Goal: Task Accomplishment & Management: Manage account settings

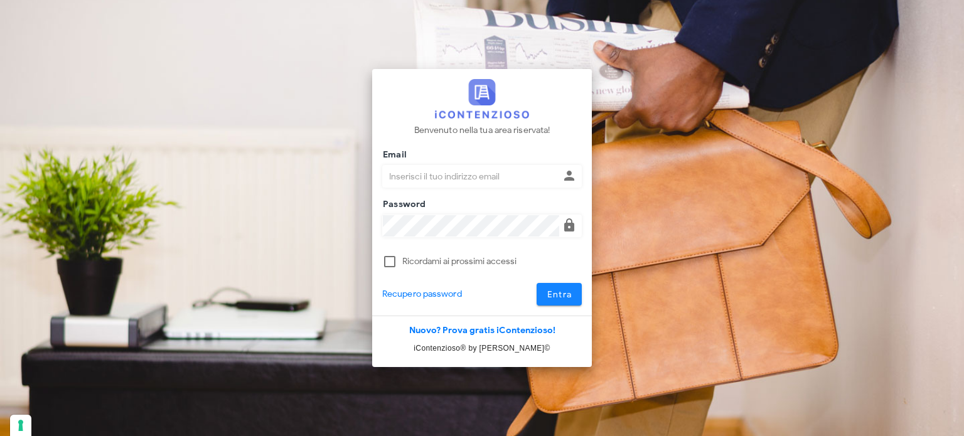
type input "[EMAIL_ADDRESS][DOMAIN_NAME]"
click at [547, 296] on span "Entra" at bounding box center [559, 294] width 26 height 11
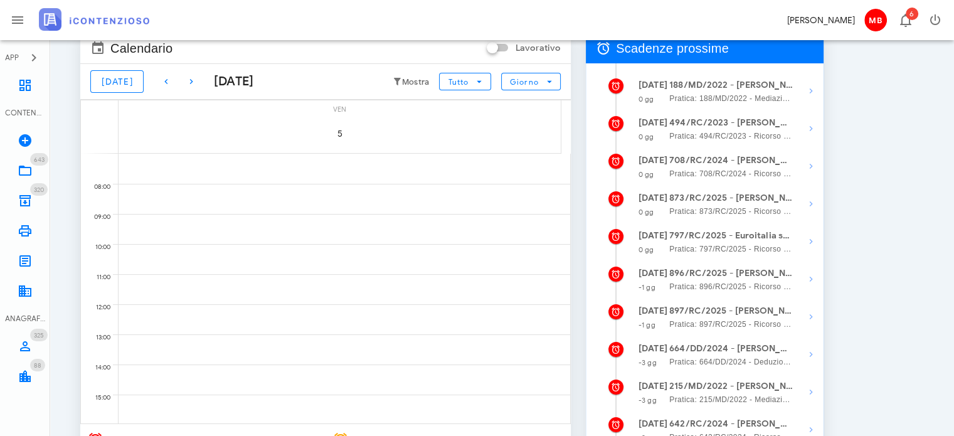
scroll to position [63, 0]
click at [807, 279] on icon "button" at bounding box center [811, 279] width 15 height 15
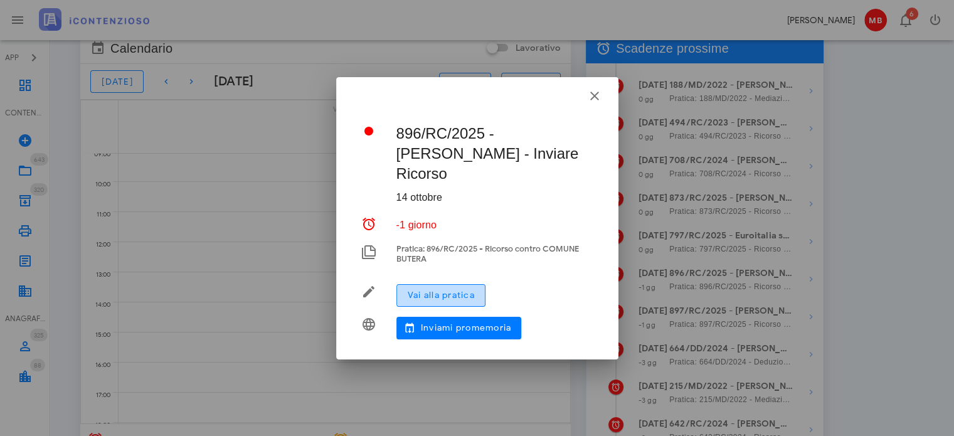
click at [440, 290] on span "Vai alla pratica" at bounding box center [441, 295] width 68 height 11
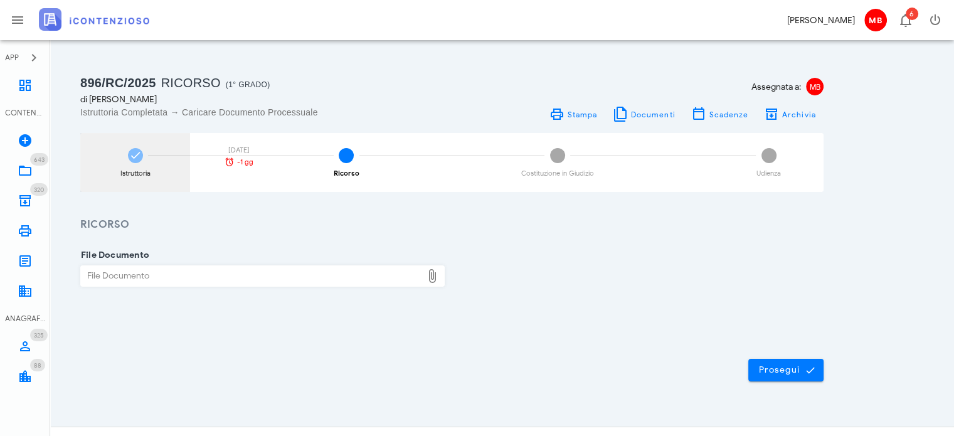
click at [126, 162] on div "Istruttoria 14/10/2025 -1 gg" at bounding box center [135, 162] width 110 height 59
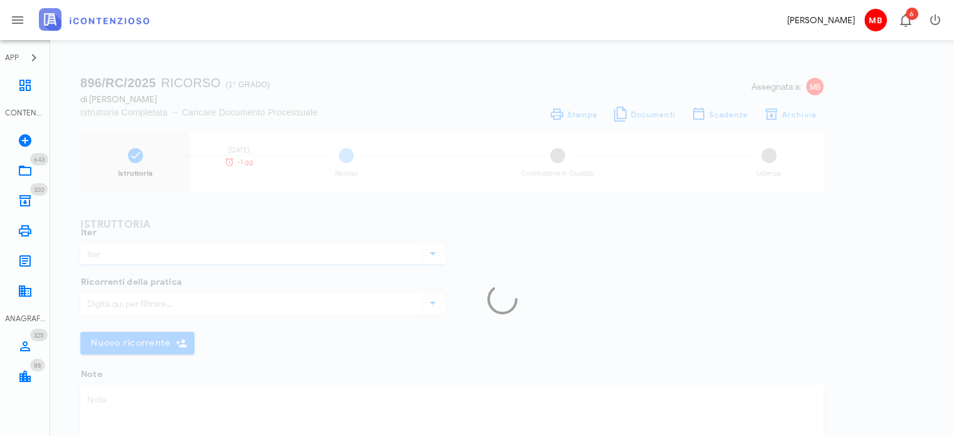
type textarea "PPT comune Butera n. 17064 not. 15/7/2025"
type input "Ricorso"
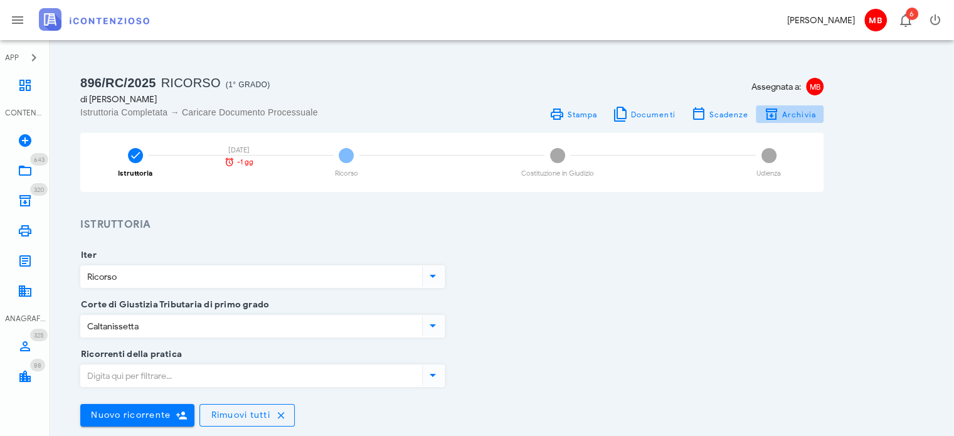
click at [787, 118] on span "Archivia" at bounding box center [799, 114] width 35 height 9
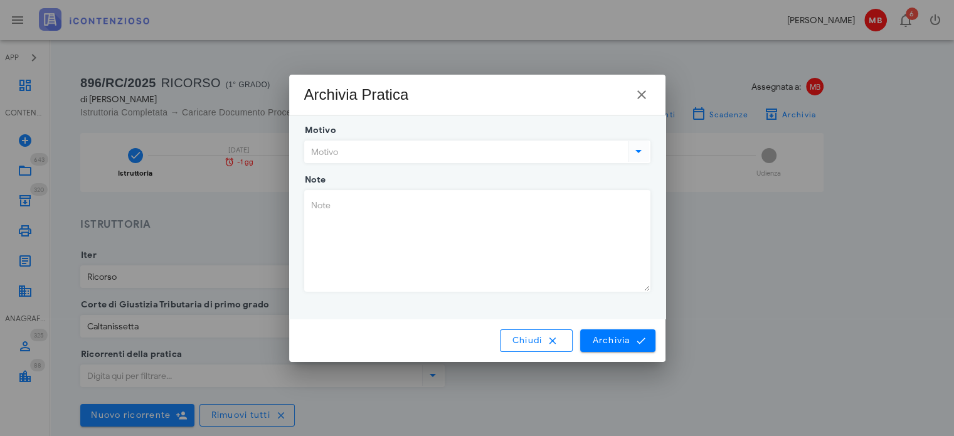
click at [645, 153] on icon at bounding box center [638, 151] width 15 height 15
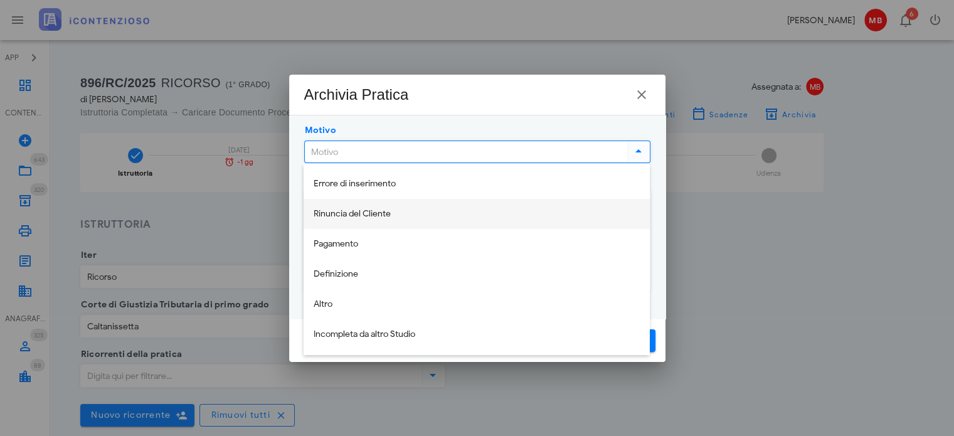
click at [397, 213] on div "Rinuncia del Cliente" at bounding box center [477, 214] width 326 height 11
type input "Rinuncia del Cliente"
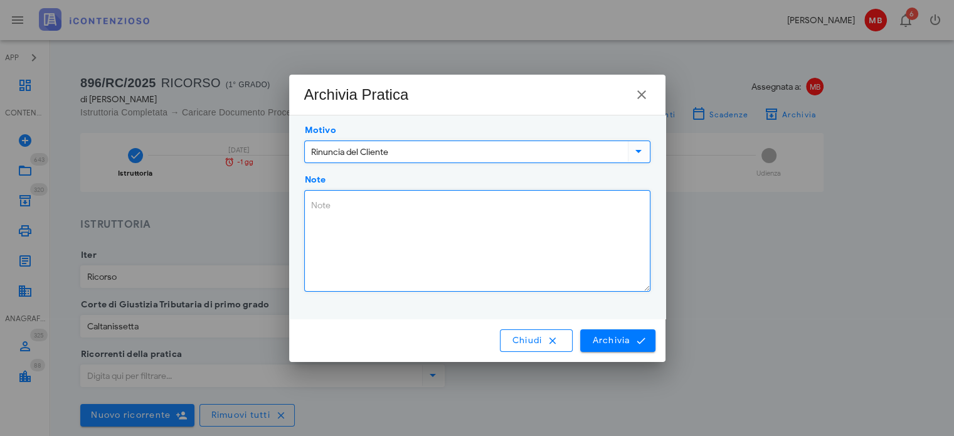
click at [376, 210] on textarea "Note" at bounding box center [477, 241] width 345 height 100
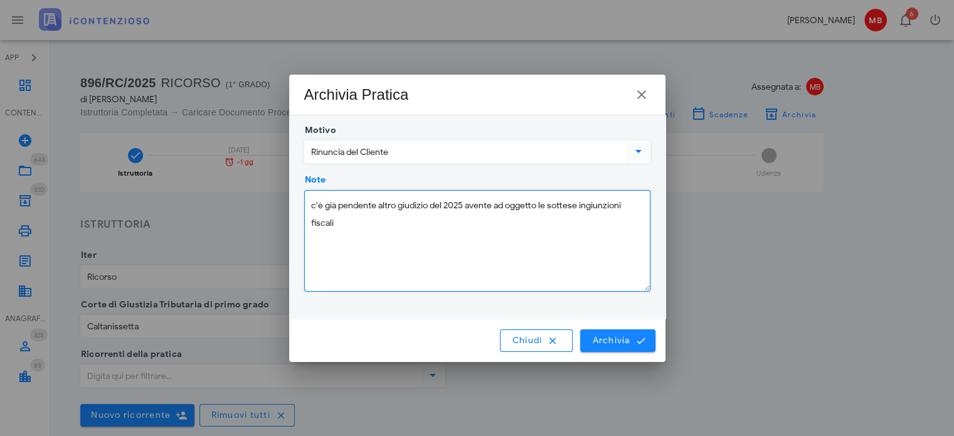
type textarea "c'è già pendente altro giudizio del 2025 avente ad oggetto le sottese ingiunzio…"
click at [617, 338] on span "Archivia" at bounding box center [618, 340] width 52 height 11
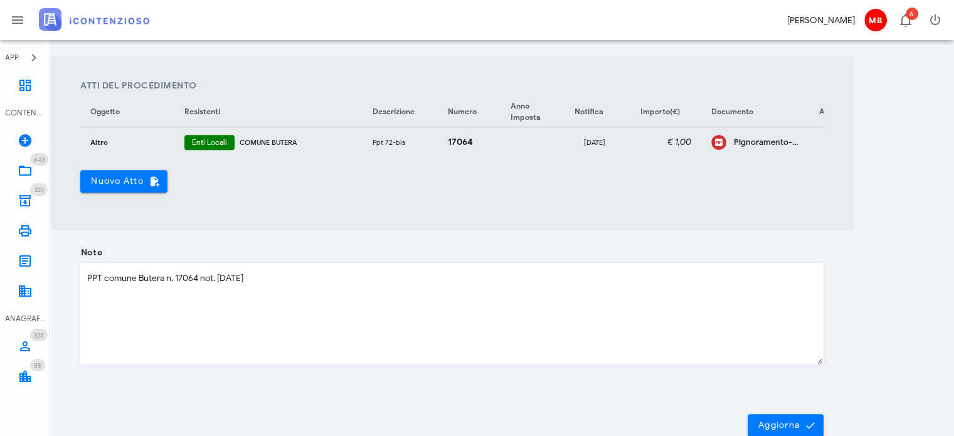
scroll to position [565, 0]
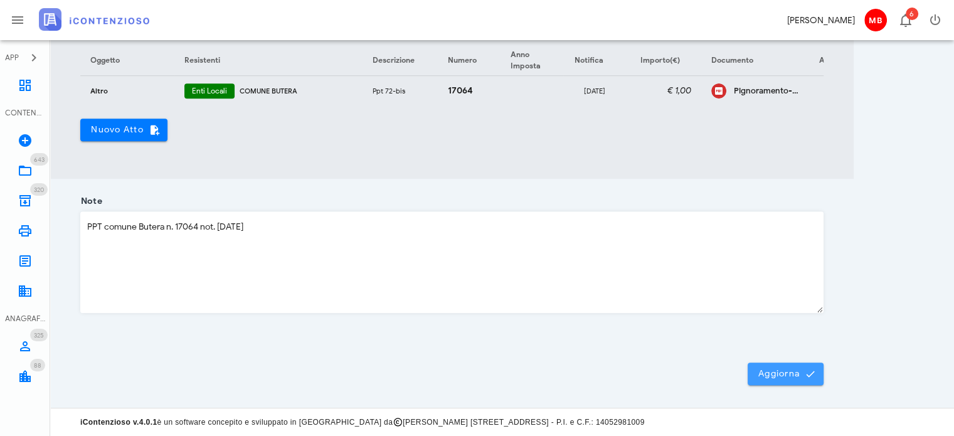
click at [772, 371] on span "Aggiorna" at bounding box center [786, 373] width 56 height 11
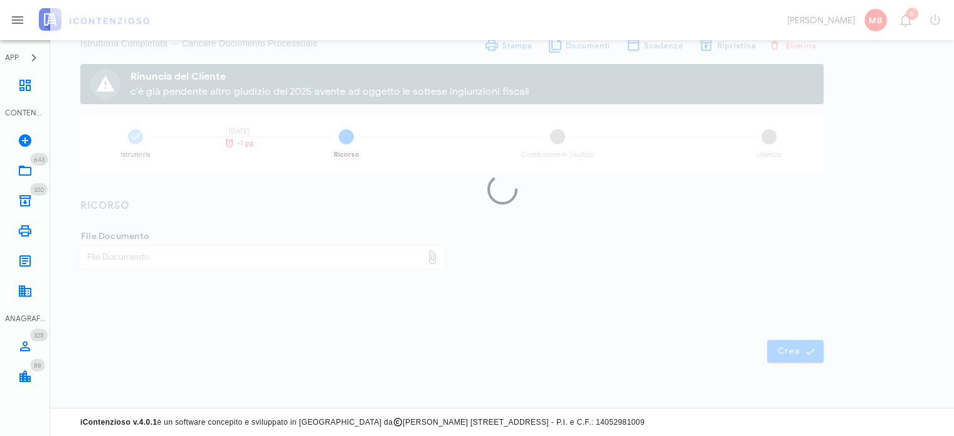
scroll to position [68, 0]
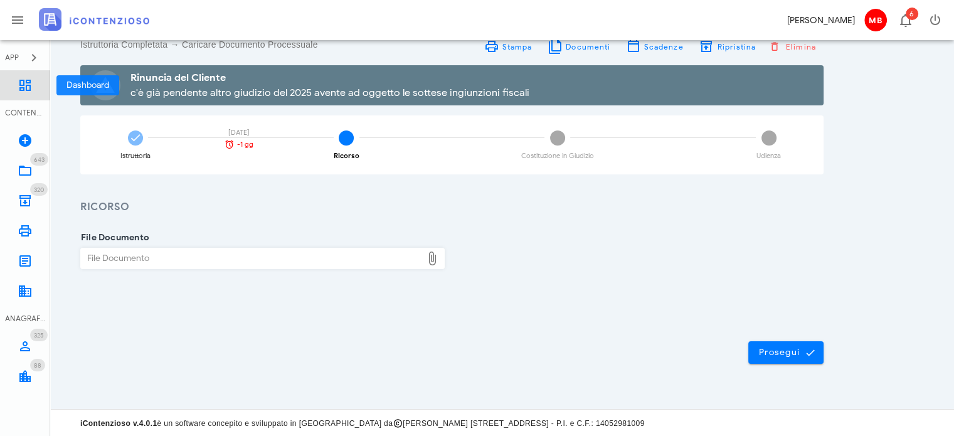
drag, startPoint x: 29, startPoint y: 83, endPoint x: 161, endPoint y: 149, distance: 147.9
click at [28, 83] on icon at bounding box center [25, 85] width 15 height 15
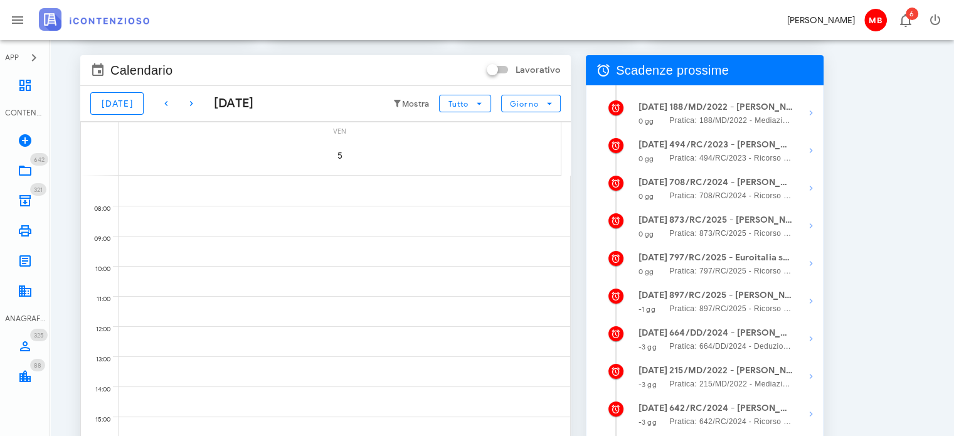
scroll to position [188, 0]
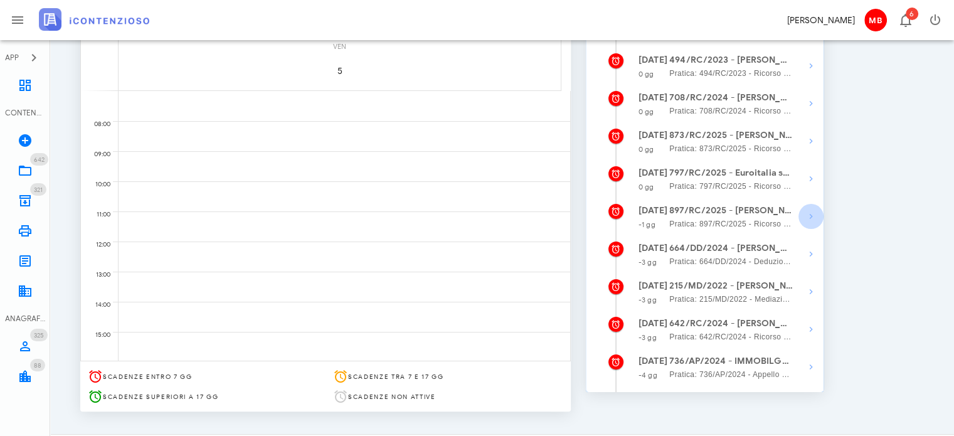
click at [813, 220] on icon "button" at bounding box center [811, 216] width 15 height 15
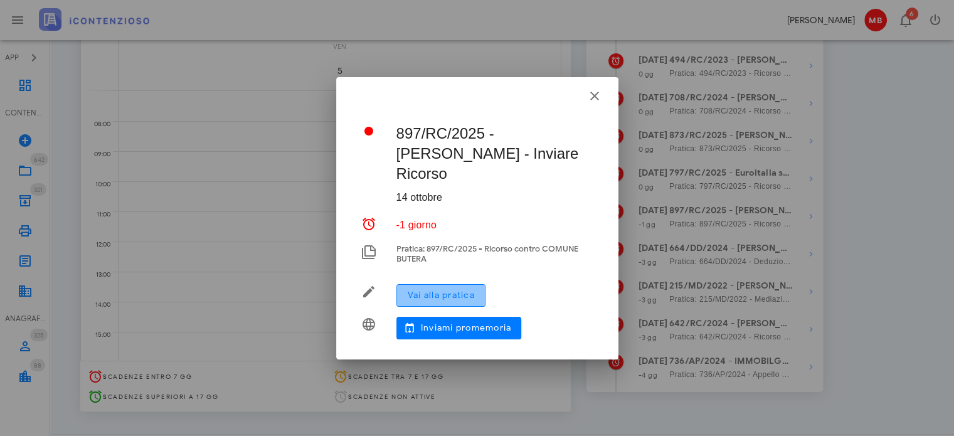
click at [450, 297] on span "Vai alla pratica" at bounding box center [441, 295] width 68 height 11
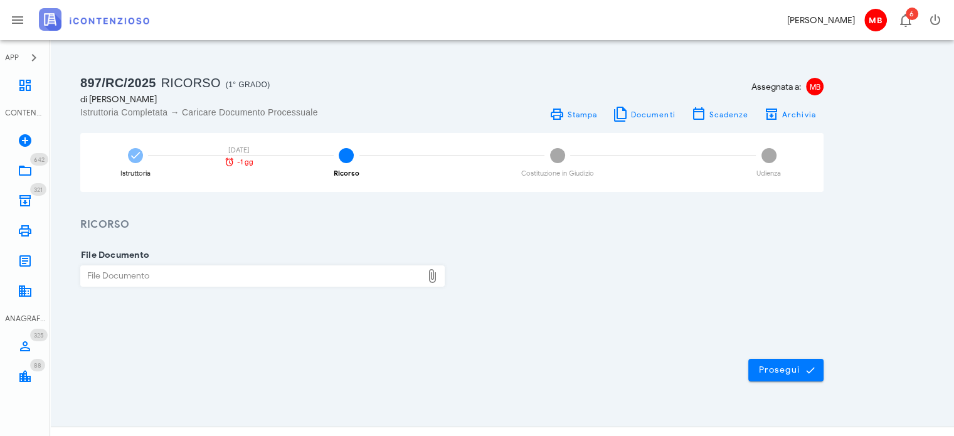
click at [292, 278] on div "File Documento" at bounding box center [251, 276] width 341 height 20
type input "C:\fakepath\ricorso_bosco.pdf"
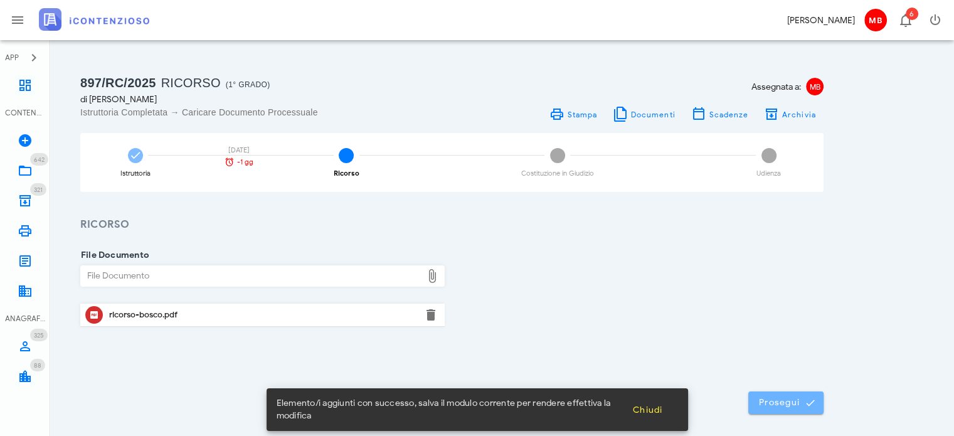
click at [789, 408] on button "Prosegui" at bounding box center [786, 403] width 75 height 23
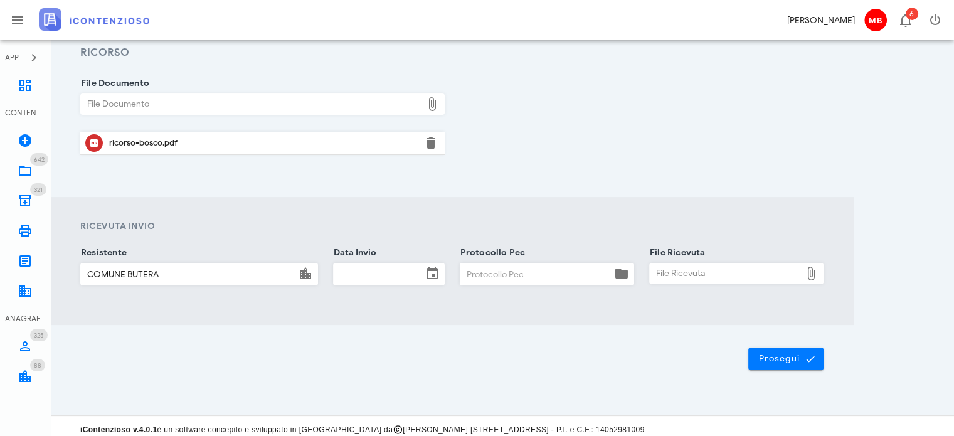
scroll to position [178, 0]
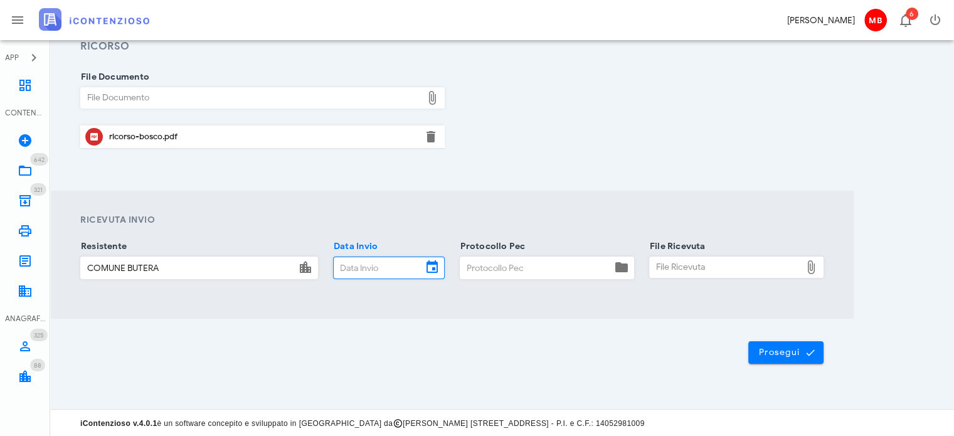
click at [383, 265] on input "Data Invio" at bounding box center [378, 267] width 88 height 21
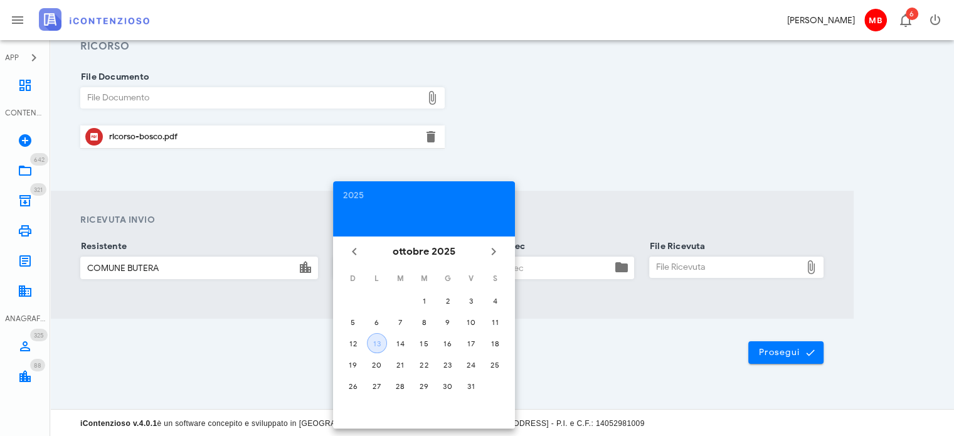
click at [374, 348] on button "13" at bounding box center [377, 343] width 20 height 20
type input "13/10/2025"
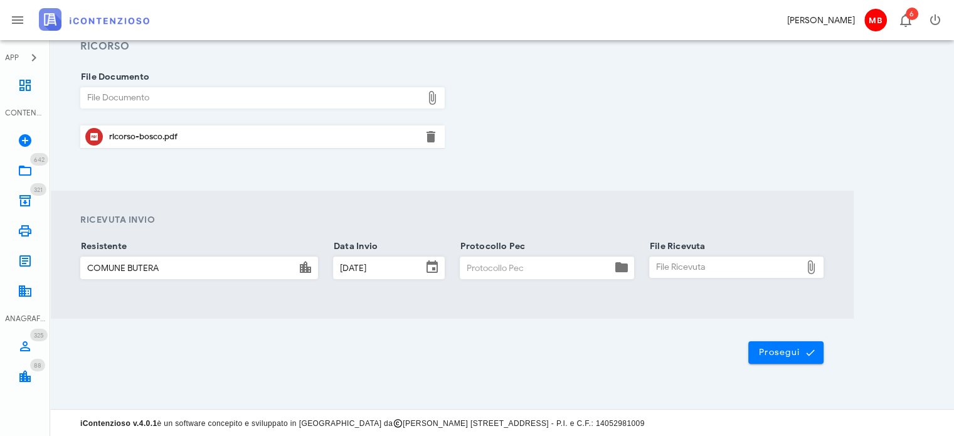
click at [482, 265] on input "Protocollo Pec" at bounding box center [536, 267] width 151 height 21
type input "33"
click at [683, 266] on div "File Ricevuta" at bounding box center [725, 267] width 151 height 20
type input "C:\fakepath\consegna.eml"
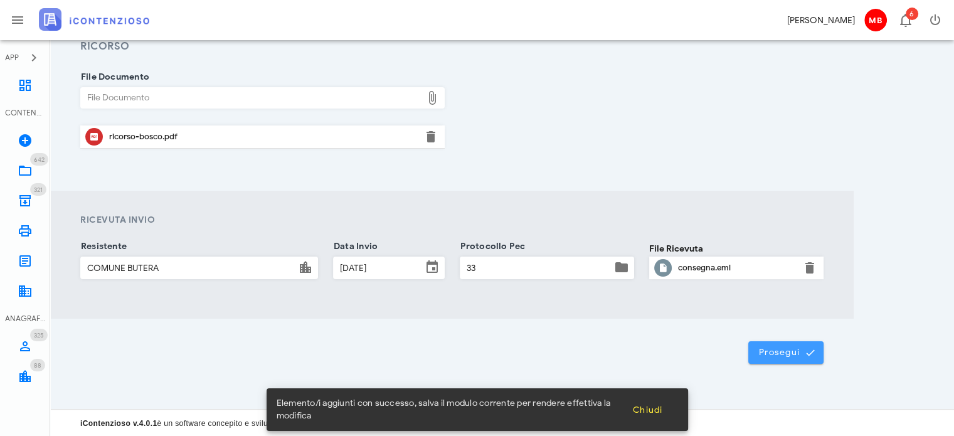
click at [794, 351] on span "Prosegui" at bounding box center [786, 352] width 55 height 11
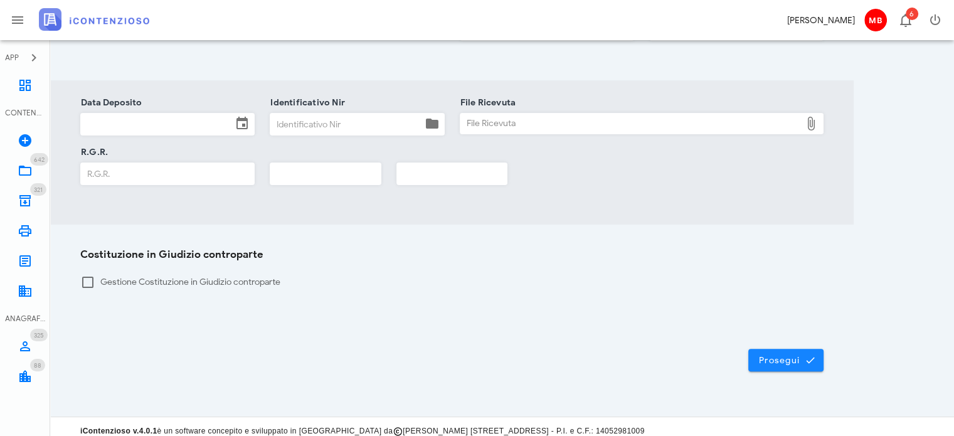
scroll to position [304, 0]
click at [789, 354] on span "Prosegui" at bounding box center [786, 359] width 55 height 11
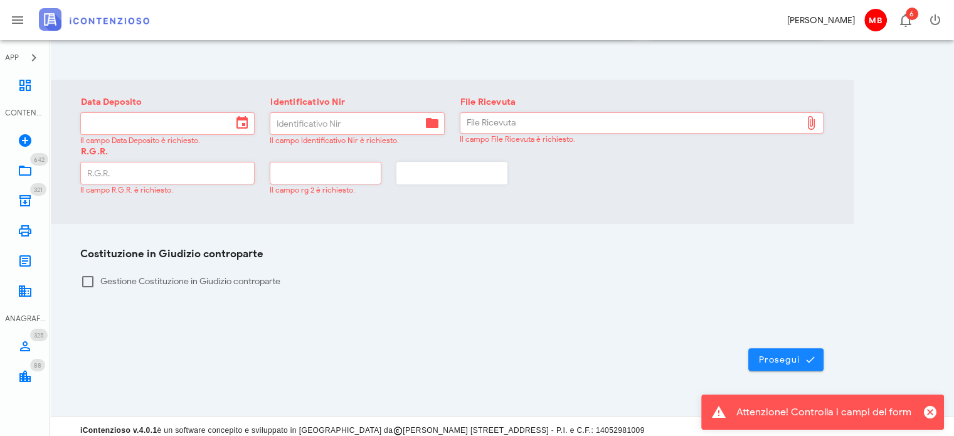
scroll to position [0, 0]
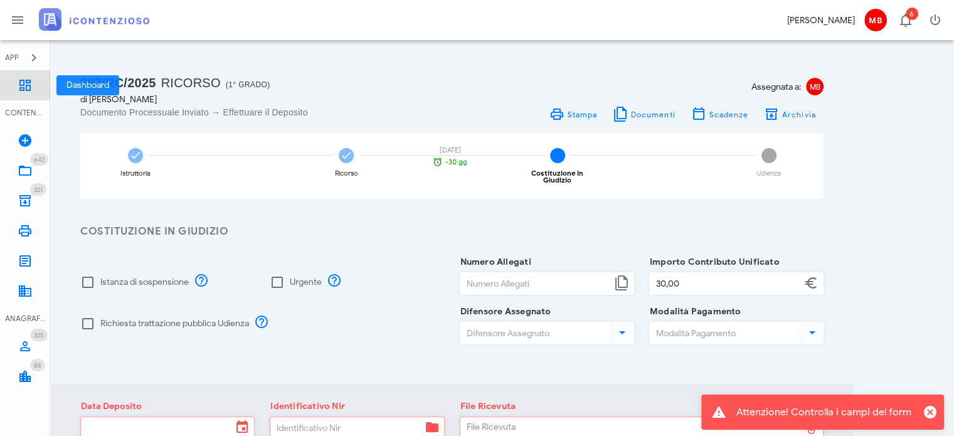
click at [24, 82] on icon at bounding box center [25, 85] width 15 height 15
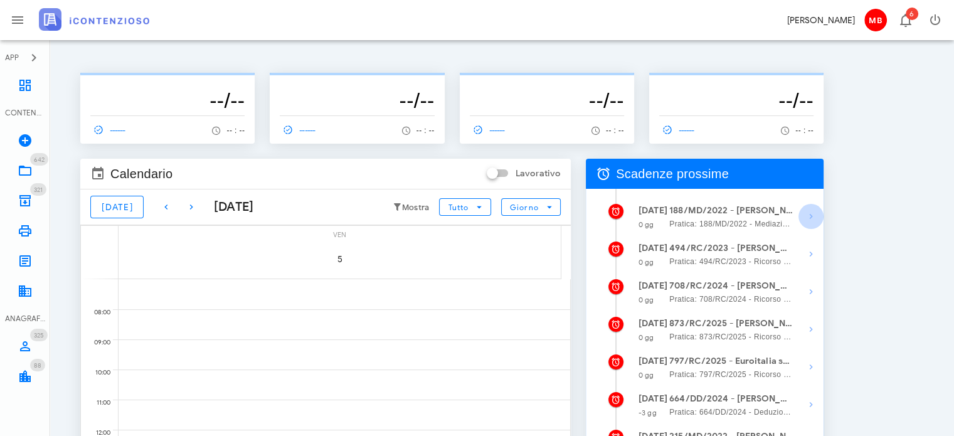
click at [808, 215] on icon "button" at bounding box center [811, 216] width 15 height 15
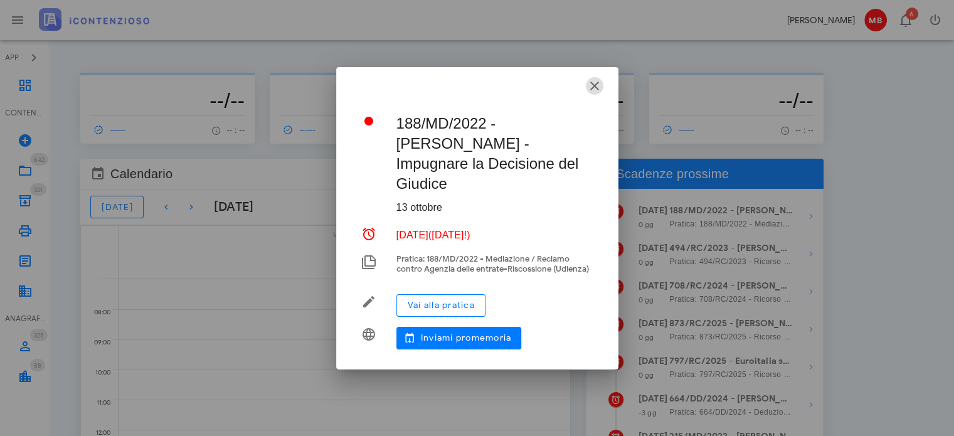
click at [592, 93] on icon "button" at bounding box center [594, 85] width 15 height 15
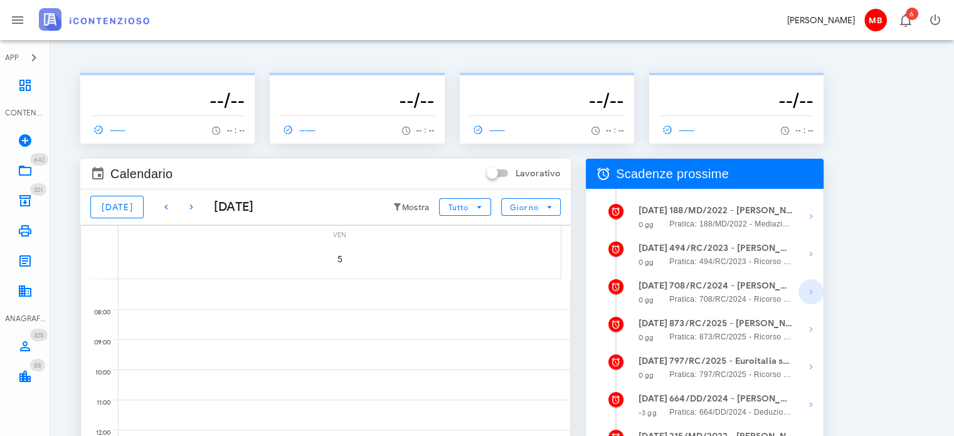
click at [811, 292] on icon "button" at bounding box center [811, 291] width 15 height 15
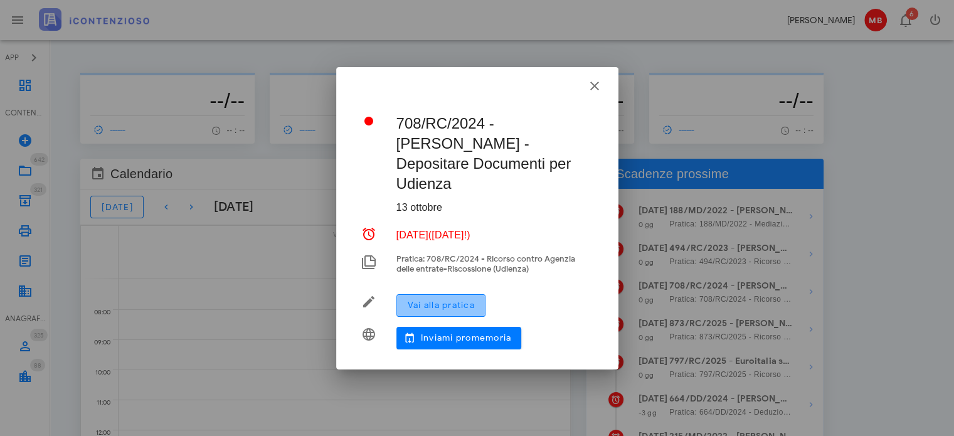
click at [423, 294] on button "Vai alla pratica" at bounding box center [441, 305] width 89 height 23
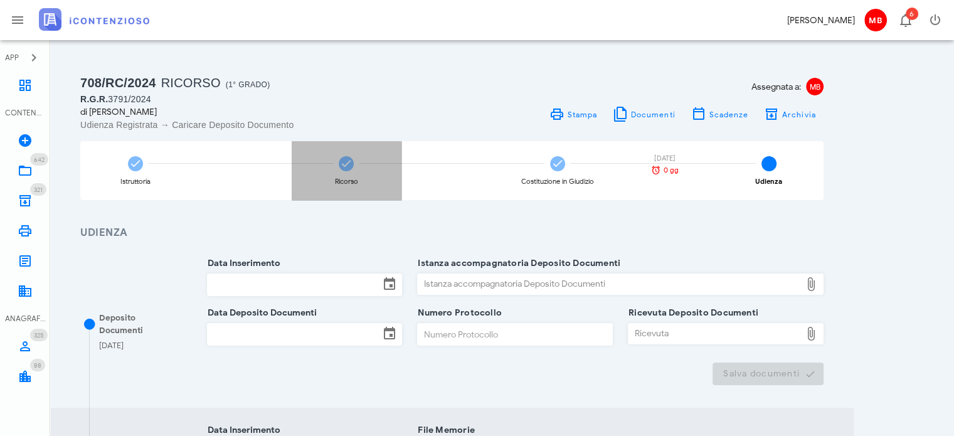
click at [352, 167] on icon at bounding box center [346, 163] width 13 height 13
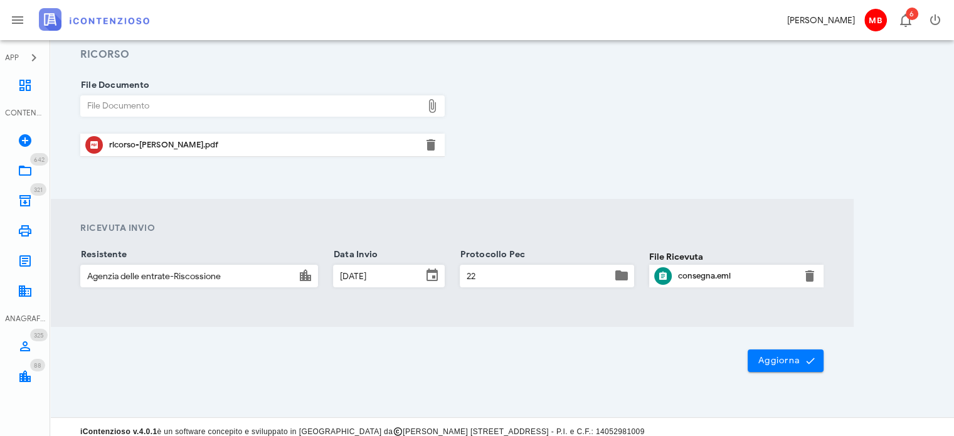
scroll to position [186, 0]
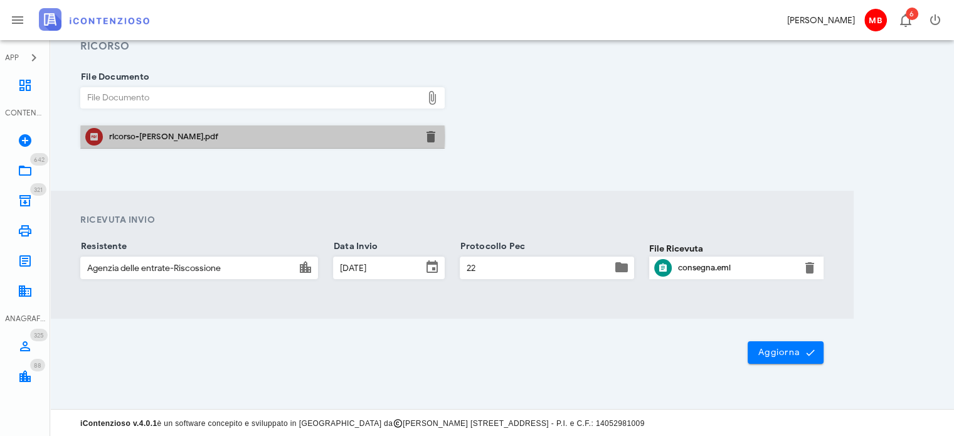
click at [165, 136] on div "ricorso-vaccaro.pdf" at bounding box center [262, 137] width 307 height 10
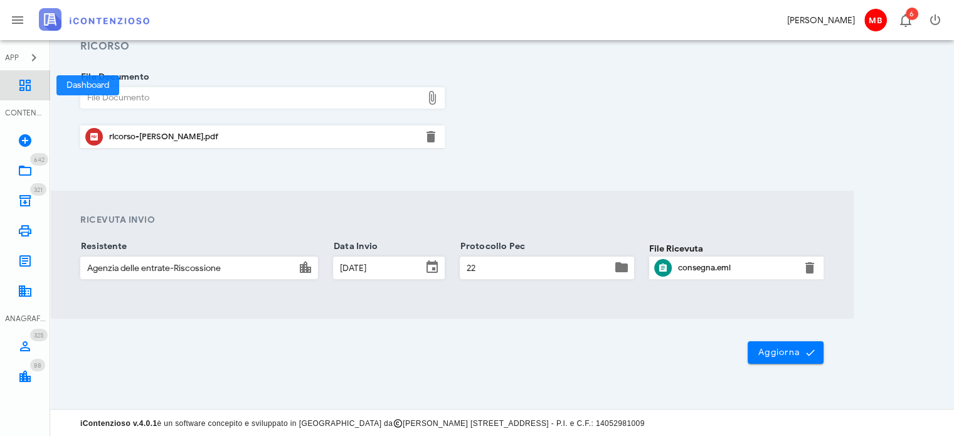
click at [26, 85] on icon at bounding box center [25, 85] width 15 height 15
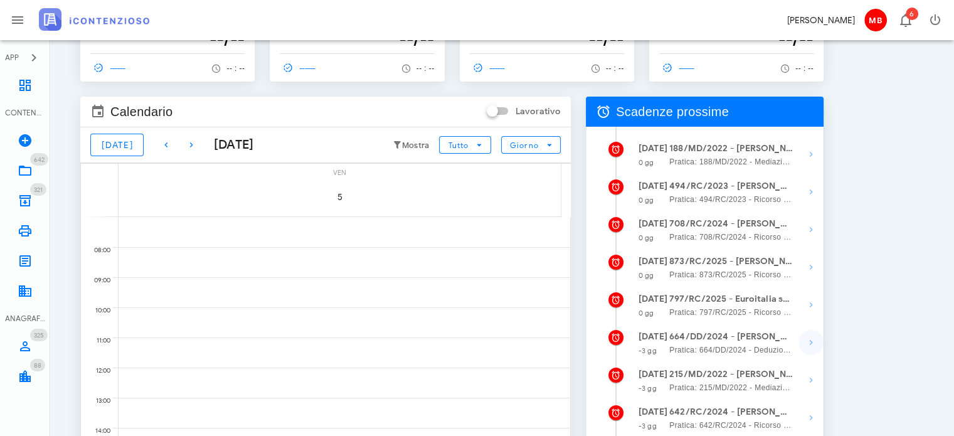
scroll to position [63, 0]
click at [808, 304] on icon "button" at bounding box center [811, 304] width 15 height 15
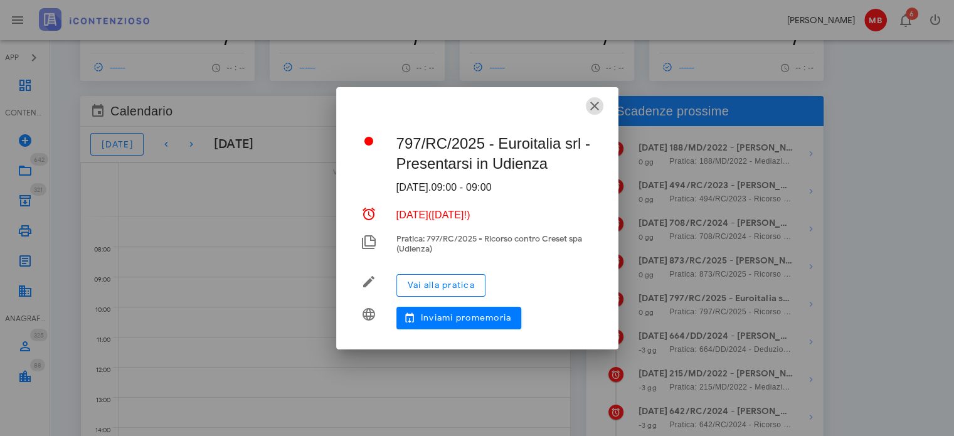
click at [600, 109] on icon "button" at bounding box center [594, 106] width 15 height 15
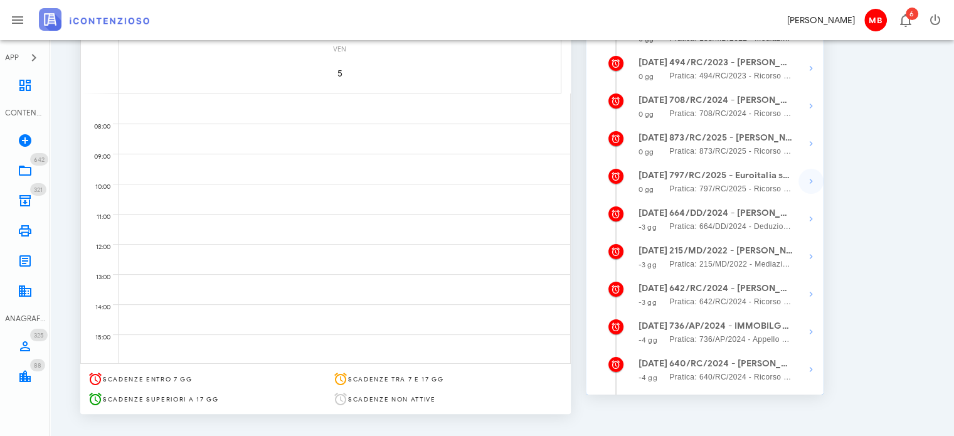
scroll to position [188, 0]
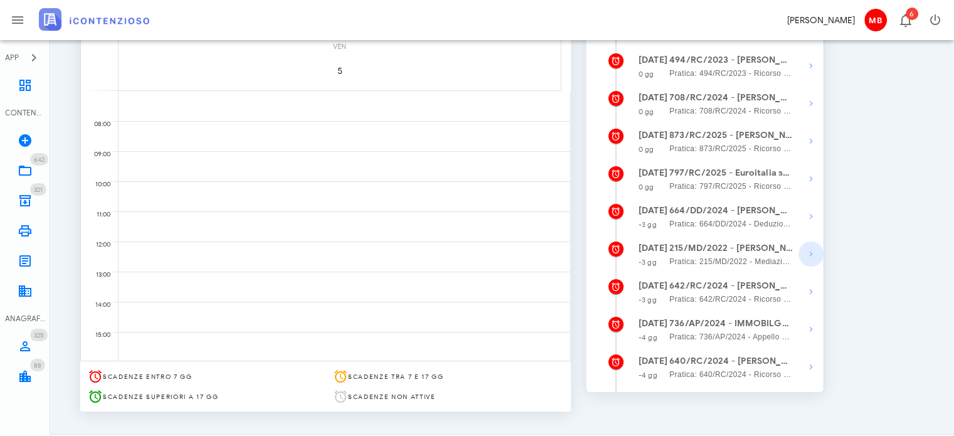
click at [813, 260] on icon "button" at bounding box center [811, 254] width 15 height 15
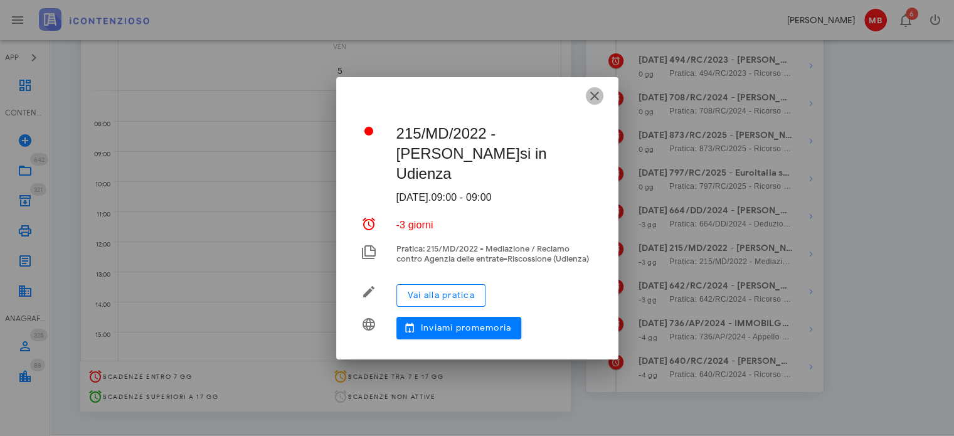
click at [602, 95] on icon "button" at bounding box center [594, 95] width 15 height 15
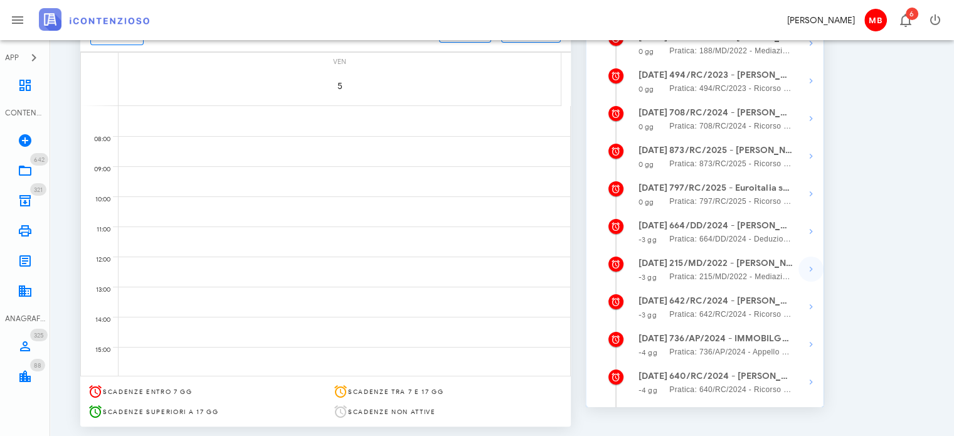
scroll to position [152, 0]
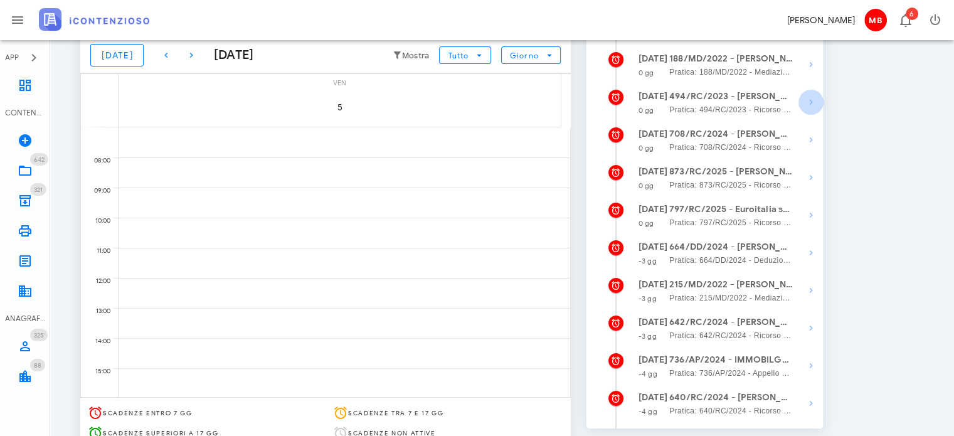
click at [809, 102] on icon "button" at bounding box center [811, 102] width 15 height 15
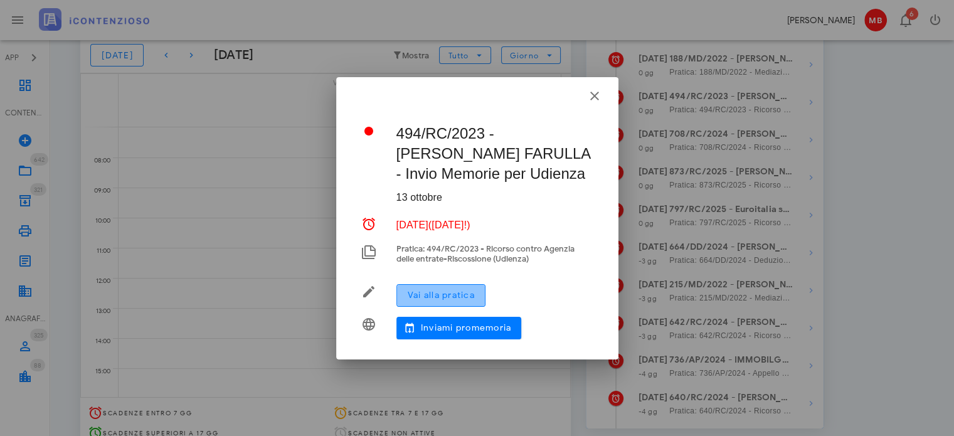
click at [458, 303] on button "Vai alla pratica" at bounding box center [441, 295] width 89 height 23
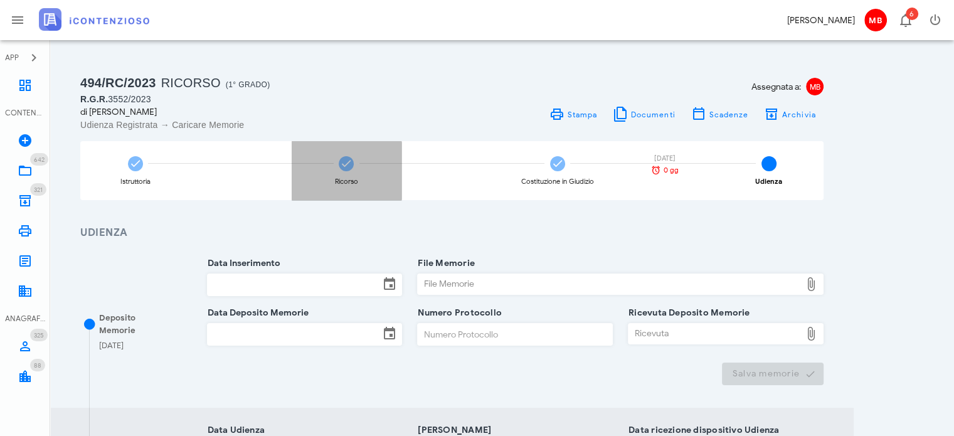
click at [349, 168] on icon at bounding box center [346, 163] width 13 height 13
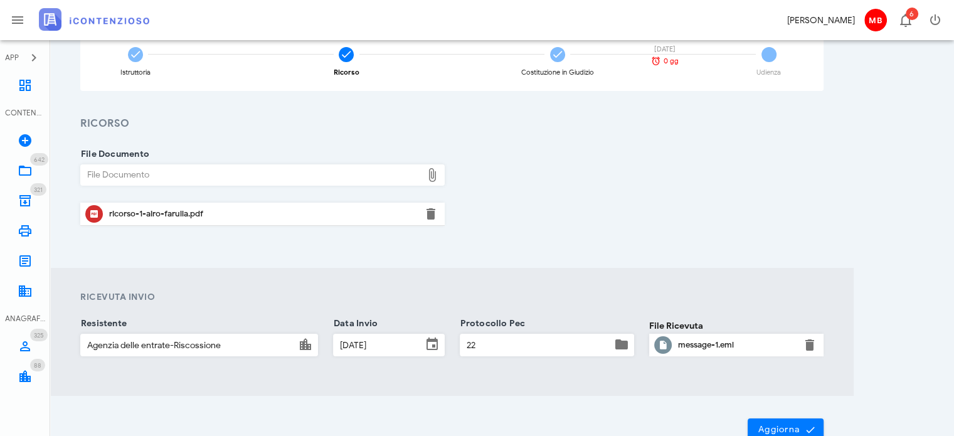
scroll to position [186, 0]
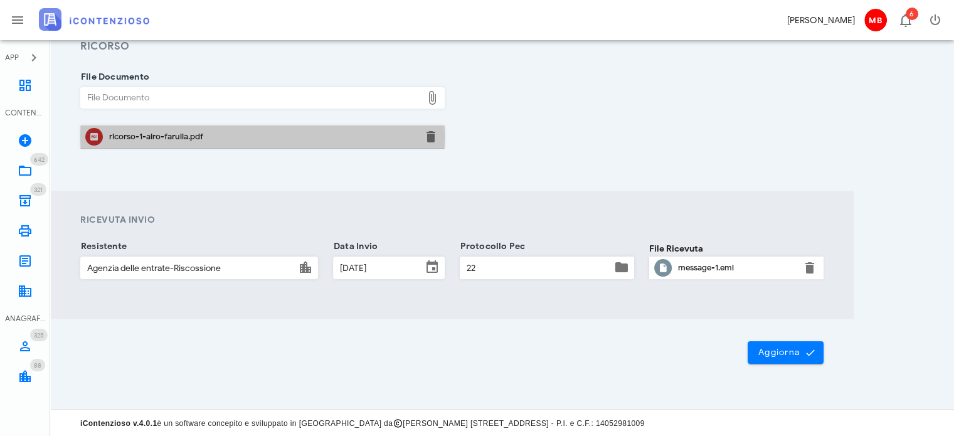
click at [171, 142] on div "ricorso-1-airo-farulla.pdf" at bounding box center [262, 137] width 307 height 20
